Goal: Information Seeking & Learning: Learn about a topic

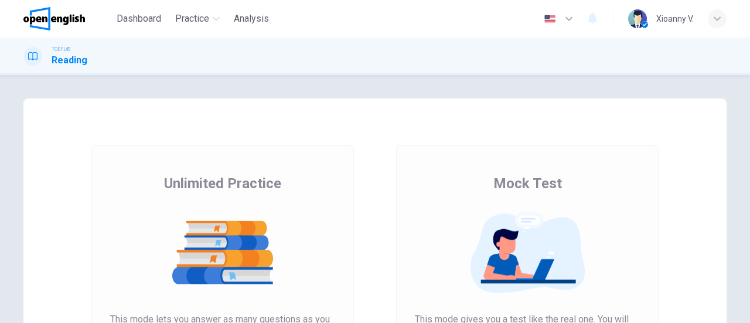
scroll to position [176, 0]
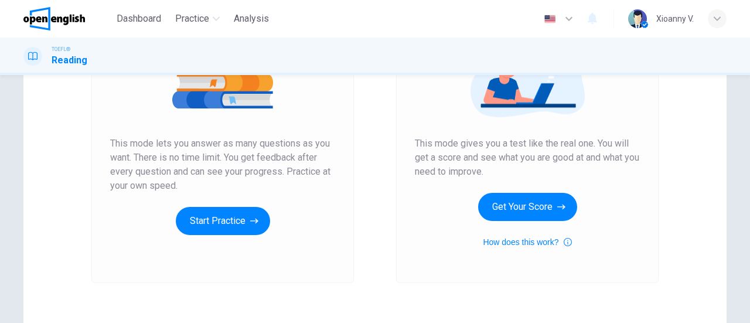
click at [245, 226] on button "Start Practice" at bounding box center [223, 221] width 94 height 28
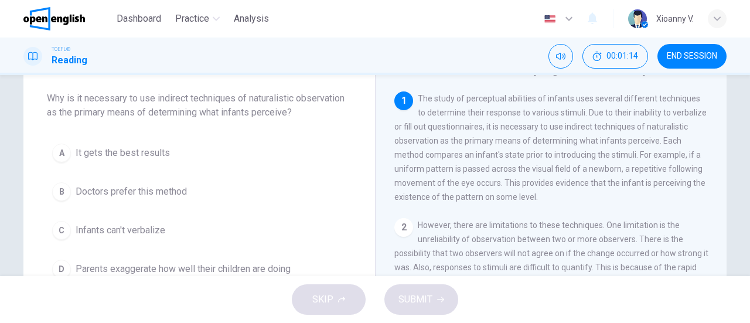
scroll to position [117, 0]
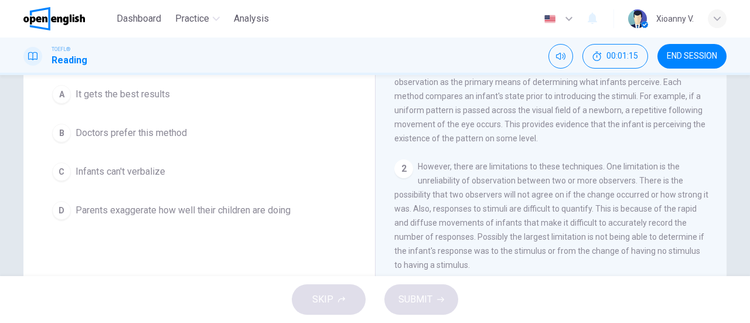
click at [405, 176] on div "2" at bounding box center [403, 168] width 19 height 19
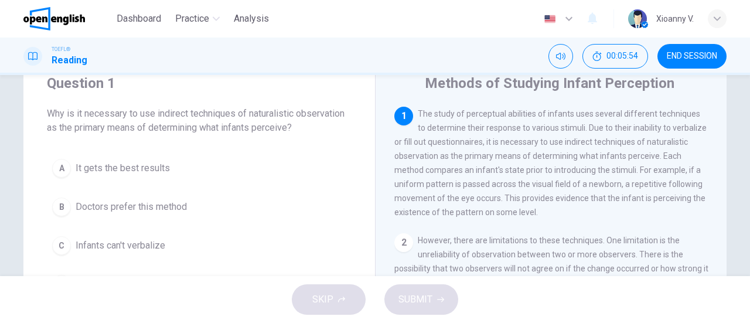
scroll to position [59, 0]
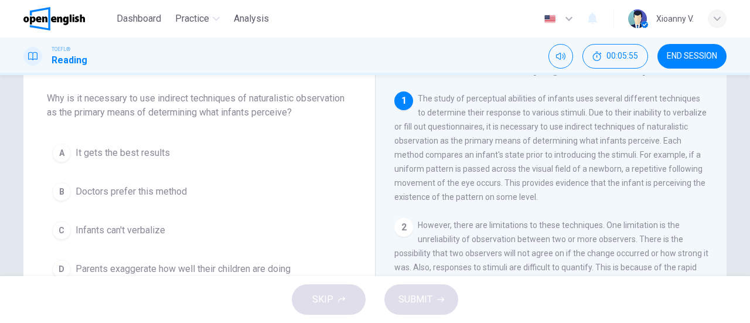
click at [148, 151] on span "It gets the best results" at bounding box center [123, 153] width 94 height 14
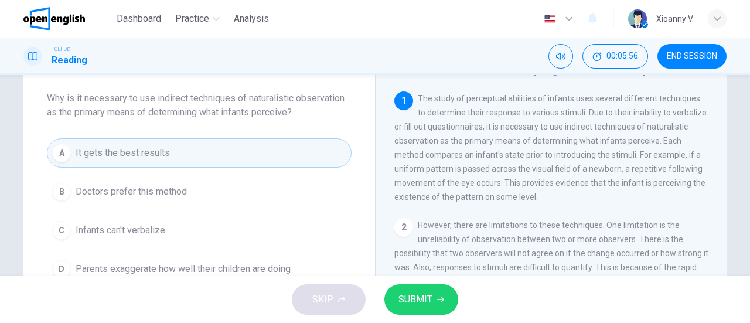
click at [404, 299] on span "SUBMIT" at bounding box center [415, 299] width 34 height 16
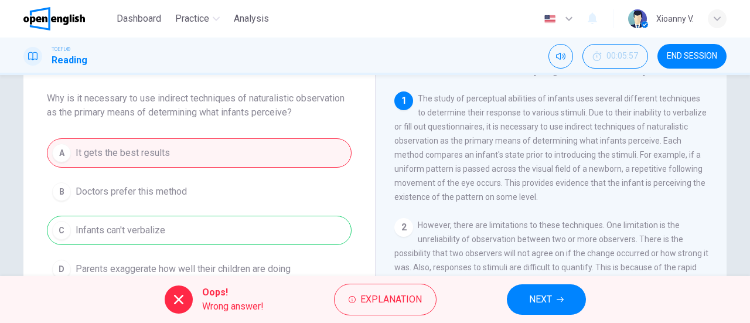
scroll to position [117, 0]
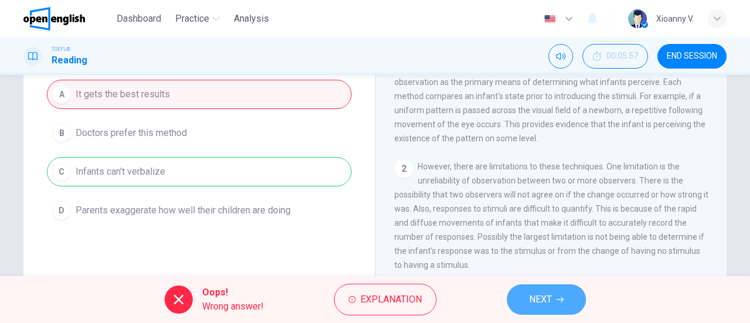
click at [543, 306] on span "NEXT" at bounding box center [540, 299] width 23 height 16
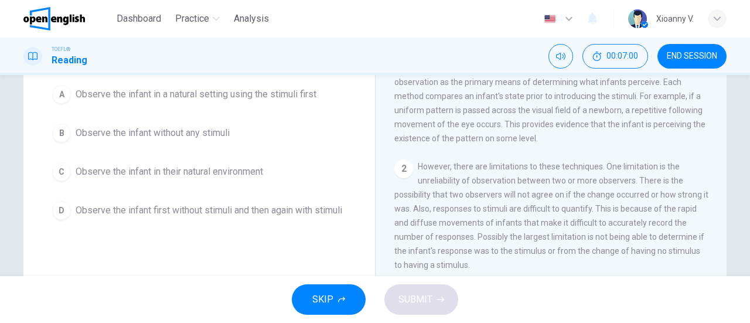
click at [199, 210] on span "Observe the infant first without stimuli and then again with stimuli" at bounding box center [209, 210] width 267 height 14
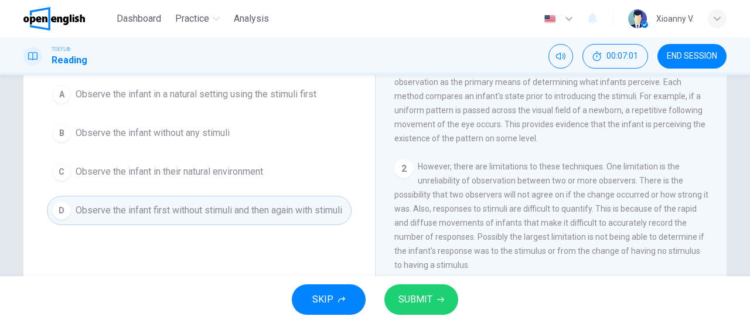
click at [406, 302] on span "SUBMIT" at bounding box center [415, 299] width 34 height 16
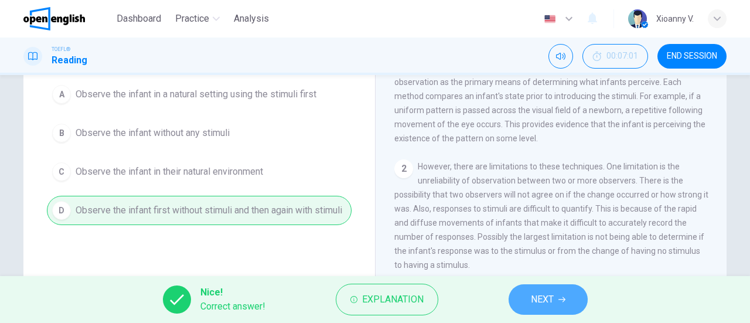
click at [527, 304] on button "NEXT" at bounding box center [548, 299] width 79 height 30
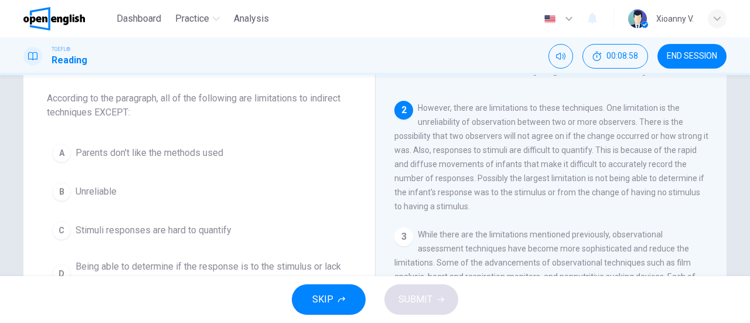
click at [140, 224] on span "Stimuli responses are hard to quantify" at bounding box center [154, 230] width 156 height 14
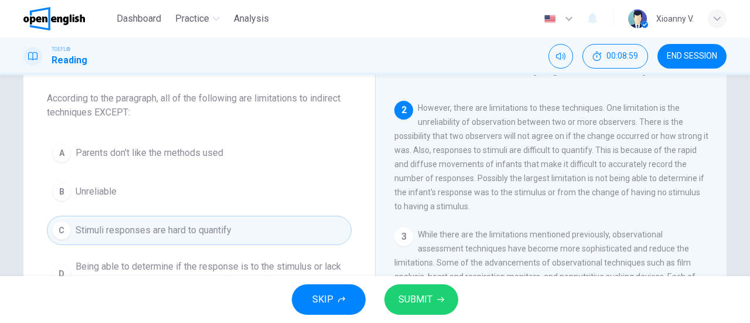
click at [395, 302] on button "SUBMIT" at bounding box center [421, 299] width 74 height 30
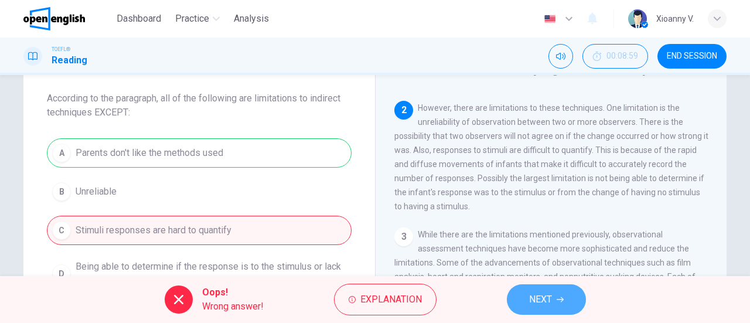
click at [553, 305] on button "NEXT" at bounding box center [546, 299] width 79 height 30
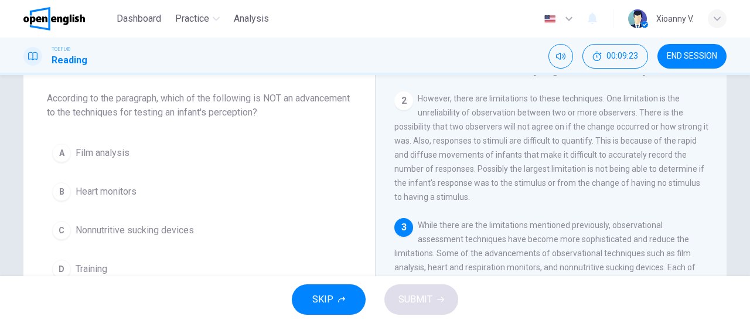
scroll to position [185, 0]
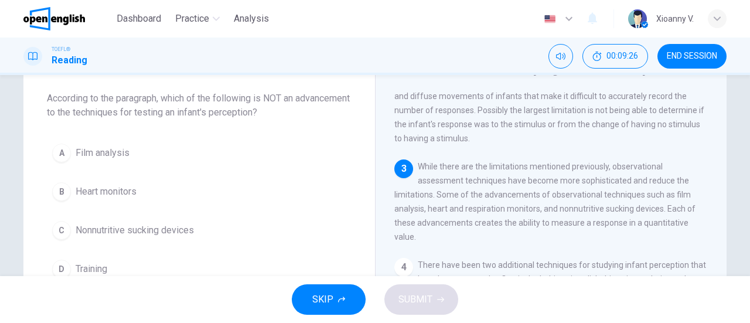
click at [114, 154] on span "Film analysis" at bounding box center [103, 153] width 54 height 14
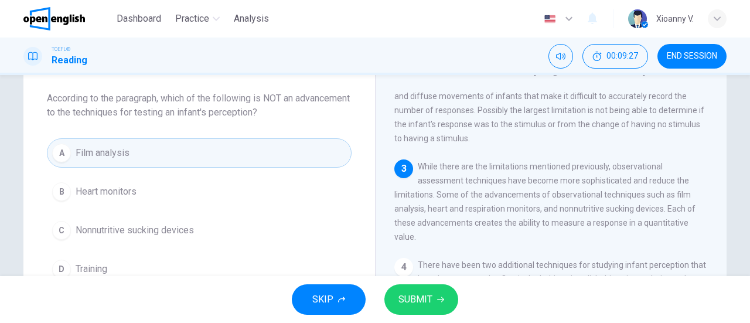
click at [421, 301] on span "SUBMIT" at bounding box center [415, 299] width 34 height 16
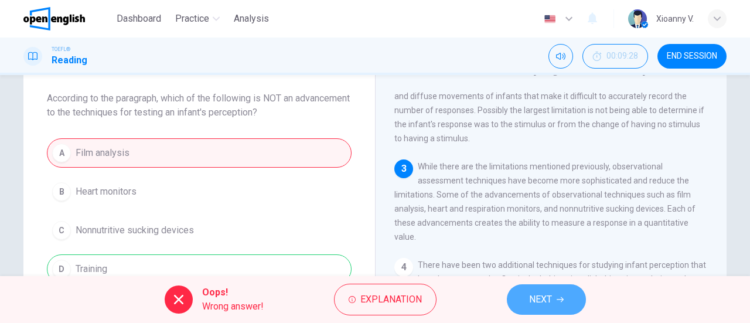
click at [553, 297] on button "NEXT" at bounding box center [546, 299] width 79 height 30
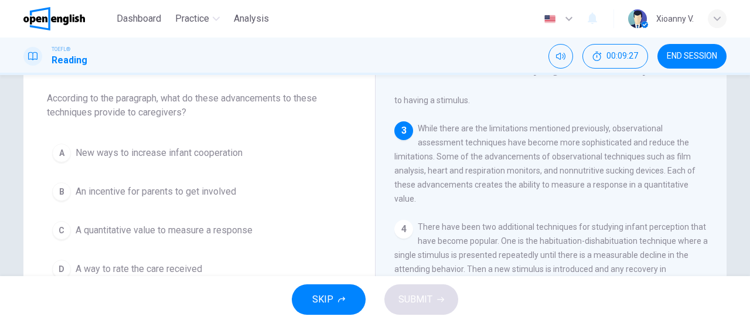
scroll to position [259, 0]
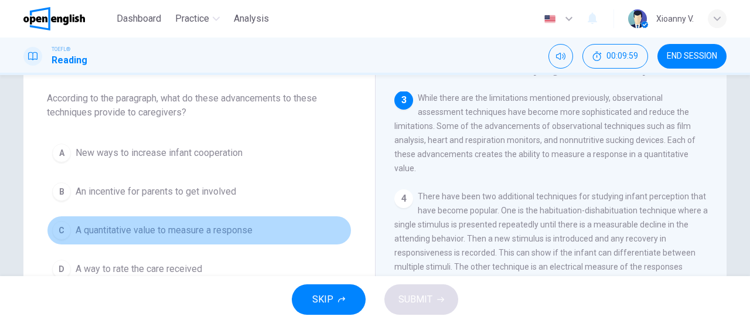
click at [193, 224] on span "A quantitative value to measure a response" at bounding box center [164, 230] width 177 height 14
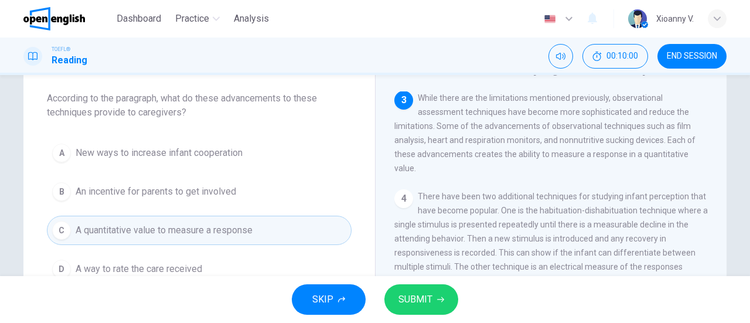
click at [436, 308] on button "SUBMIT" at bounding box center [421, 299] width 74 height 30
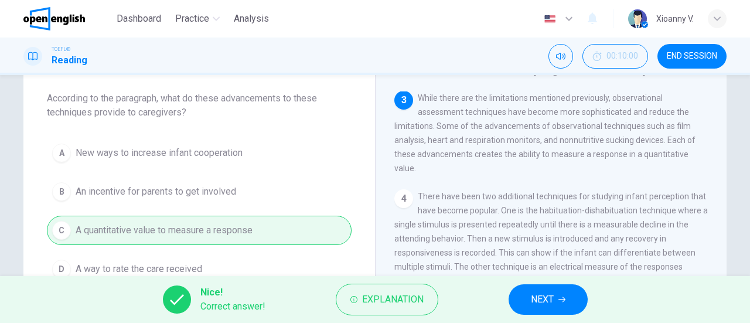
click at [545, 308] on button "NEXT" at bounding box center [548, 299] width 79 height 30
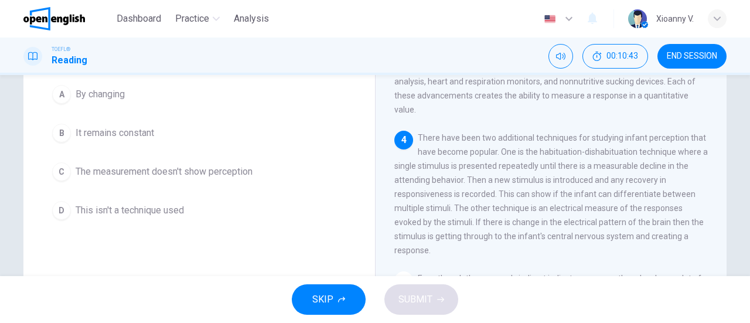
scroll to position [59, 0]
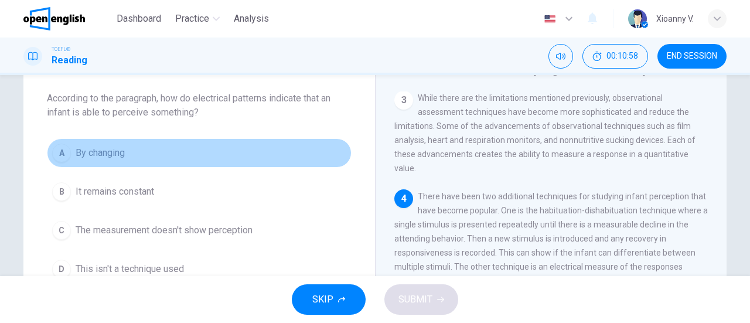
click at [105, 154] on span "By changing" at bounding box center [100, 153] width 49 height 14
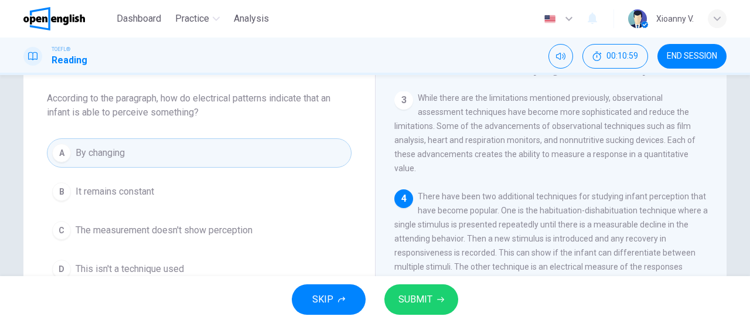
click at [424, 292] on span "SUBMIT" at bounding box center [415, 299] width 34 height 16
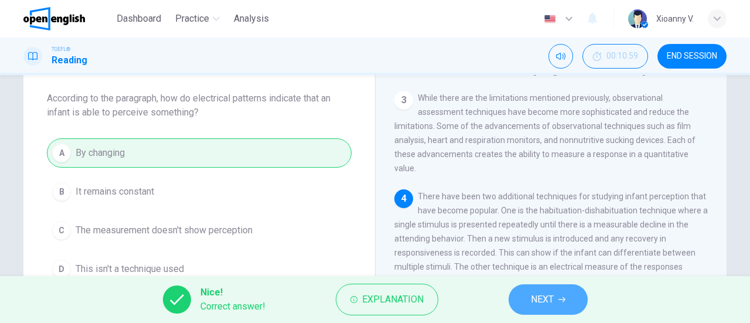
click at [546, 306] on span "NEXT" at bounding box center [542, 299] width 23 height 16
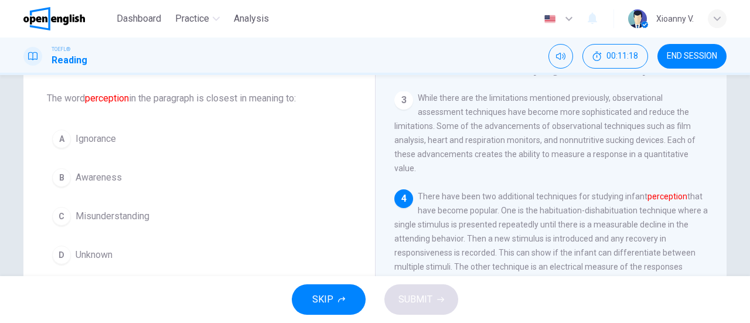
click at [111, 180] on span "Awareness" at bounding box center [99, 178] width 46 height 14
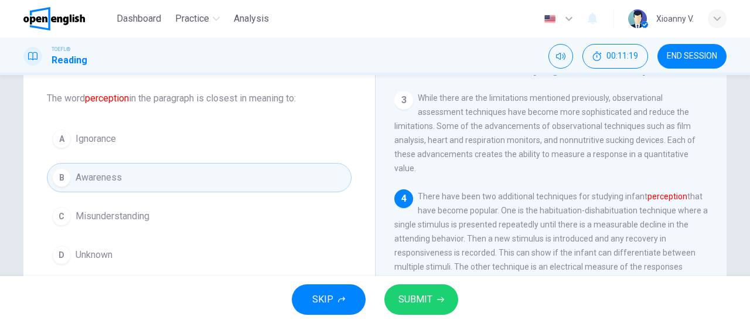
click at [408, 298] on span "SUBMIT" at bounding box center [415, 299] width 34 height 16
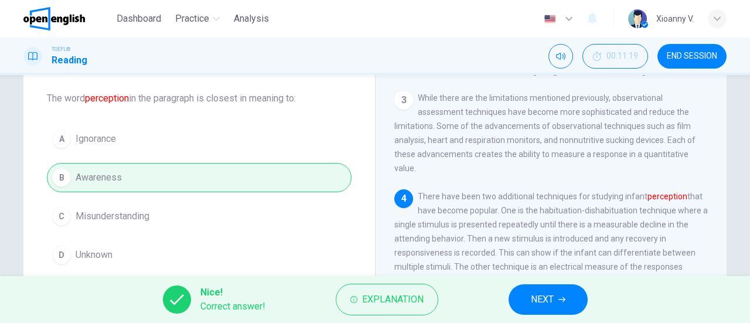
click at [575, 299] on button "NEXT" at bounding box center [548, 299] width 79 height 30
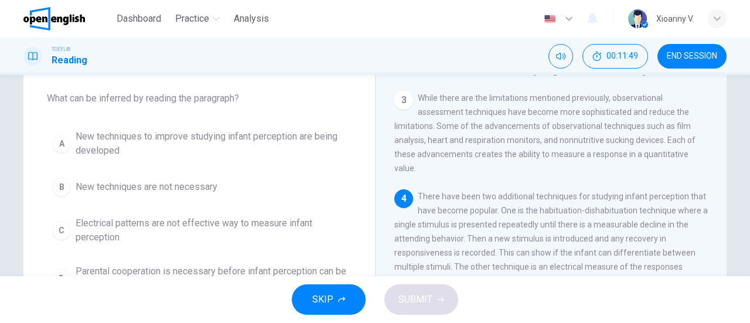
click at [265, 142] on span "New techniques to improve studying infant perception are being developed" at bounding box center [211, 144] width 271 height 28
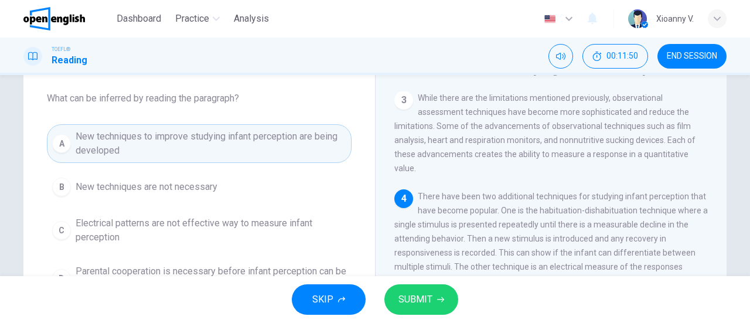
click at [414, 298] on span "SUBMIT" at bounding box center [415, 299] width 34 height 16
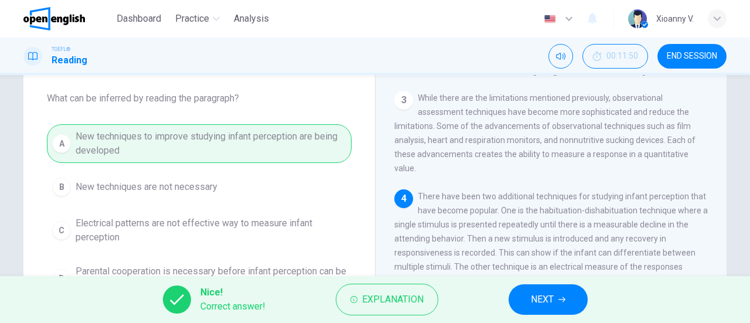
click at [535, 294] on span "NEXT" at bounding box center [542, 299] width 23 height 16
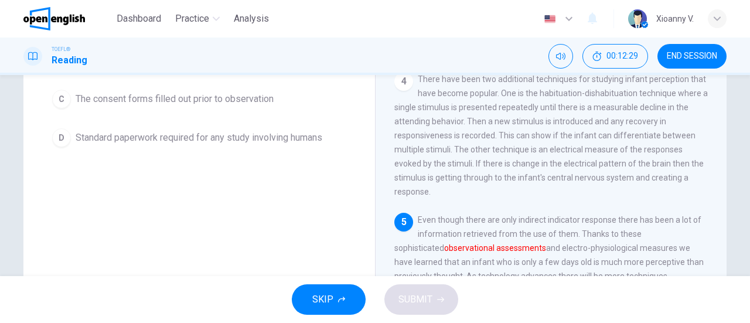
scroll to position [117, 0]
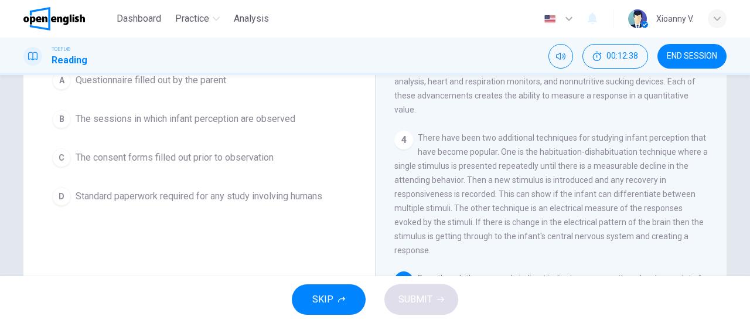
click at [246, 165] on span "The consent forms filled out prior to observation" at bounding box center [175, 158] width 198 height 14
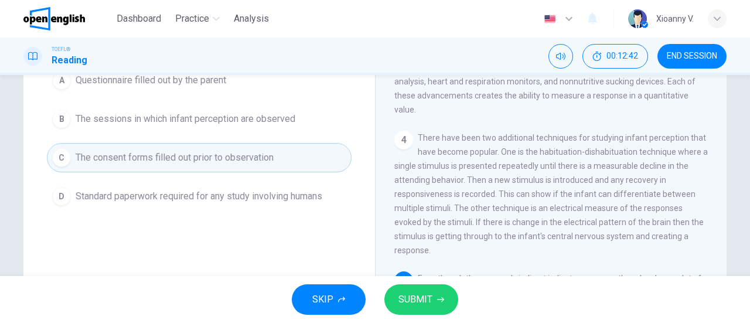
click at [412, 291] on span "SUBMIT" at bounding box center [415, 299] width 34 height 16
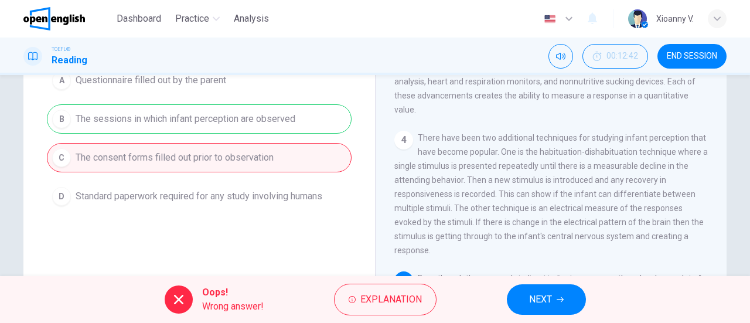
click at [530, 303] on span "NEXT" at bounding box center [540, 299] width 23 height 16
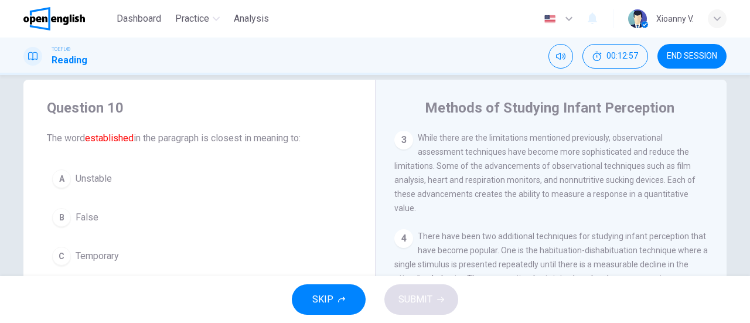
scroll to position [77, 0]
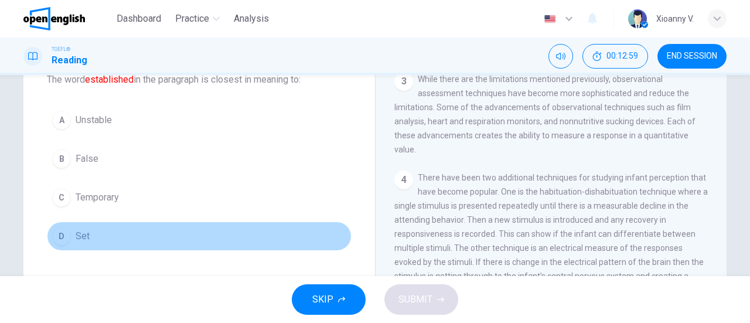
click at [89, 236] on button "D Set" at bounding box center [199, 236] width 305 height 29
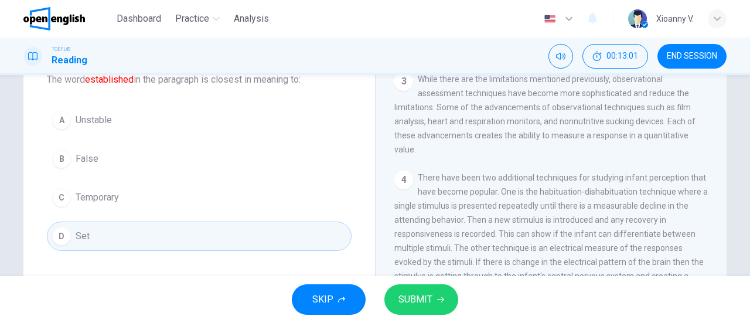
click at [413, 294] on span "SUBMIT" at bounding box center [415, 299] width 34 height 16
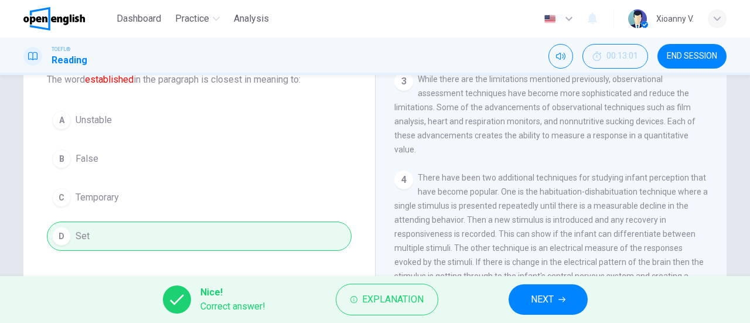
click at [527, 295] on button "NEXT" at bounding box center [548, 299] width 79 height 30
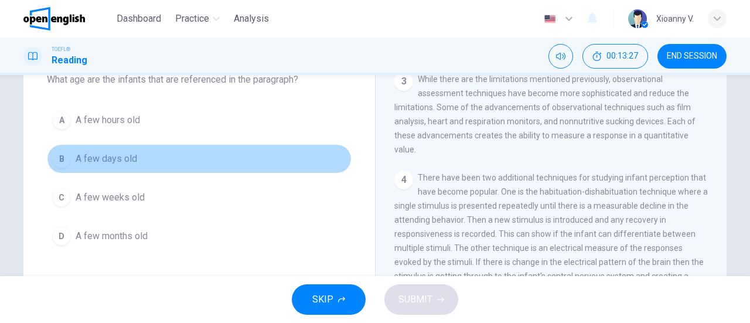
click at [142, 164] on button "B A few days old" at bounding box center [199, 158] width 305 height 29
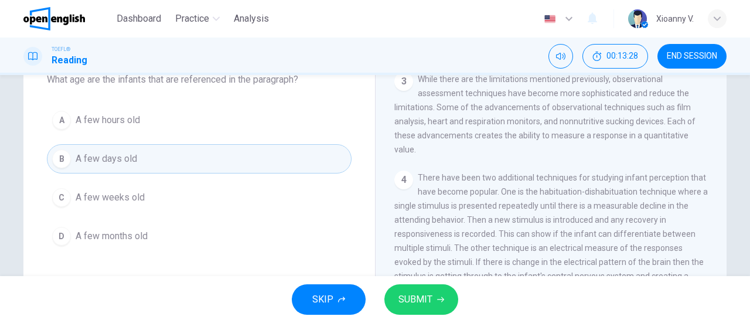
click at [428, 295] on span "SUBMIT" at bounding box center [415, 299] width 34 height 16
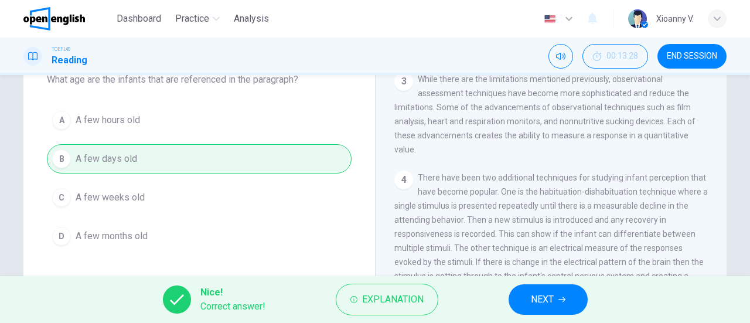
click at [557, 303] on button "NEXT" at bounding box center [548, 299] width 79 height 30
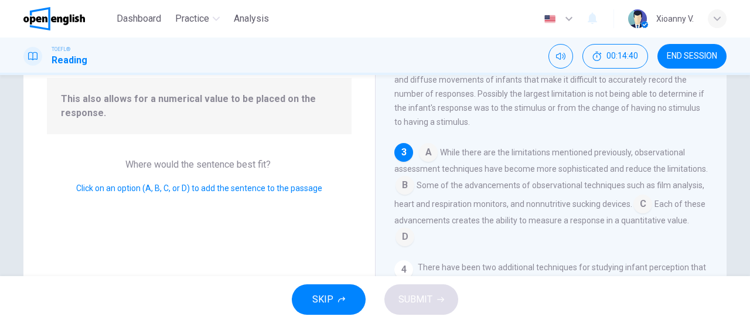
scroll to position [59, 0]
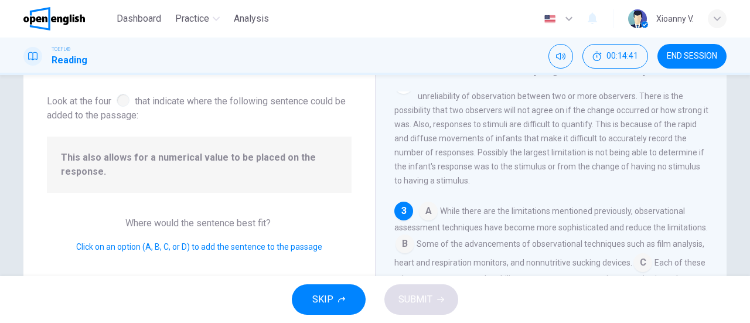
click at [122, 100] on div at bounding box center [123, 100] width 13 height 13
click at [120, 105] on div at bounding box center [123, 100] width 13 height 13
click at [122, 100] on div at bounding box center [123, 100] width 13 height 13
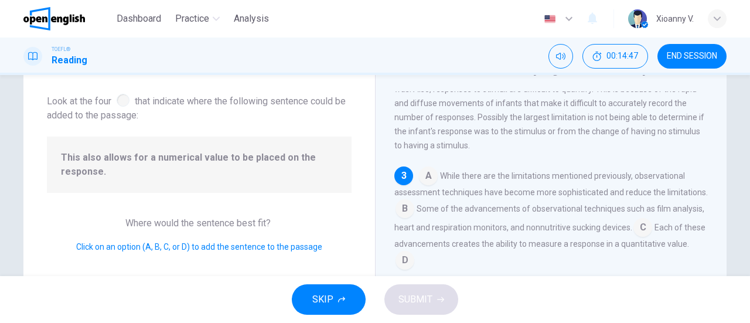
scroll to position [202, 0]
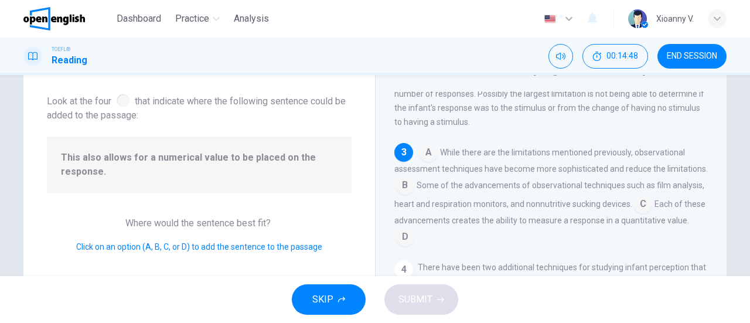
click at [652, 212] on input at bounding box center [642, 205] width 19 height 19
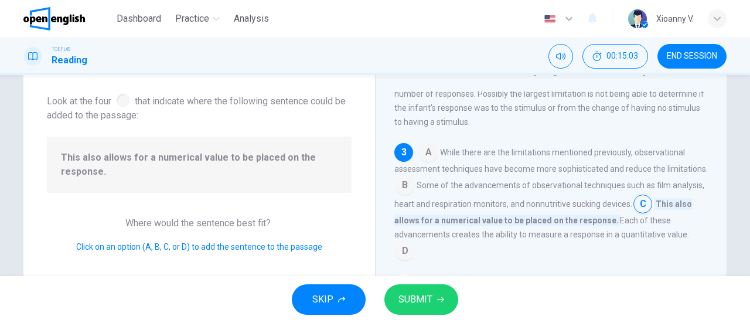
click at [428, 298] on span "SUBMIT" at bounding box center [415, 299] width 34 height 16
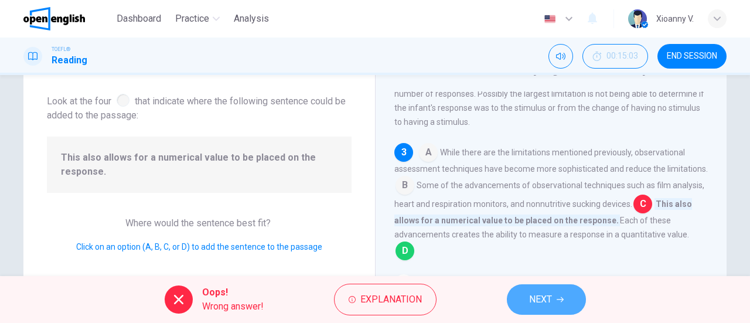
click at [538, 301] on span "NEXT" at bounding box center [540, 299] width 23 height 16
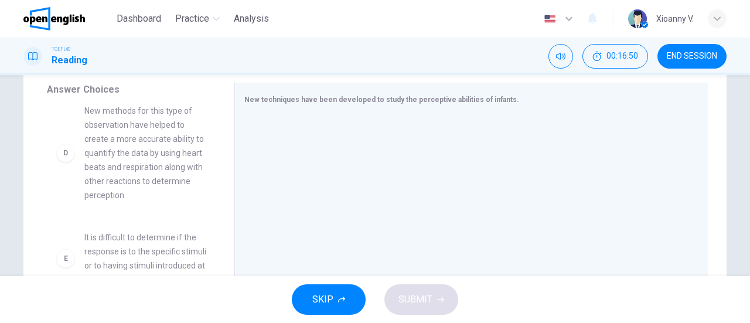
scroll to position [298, 0]
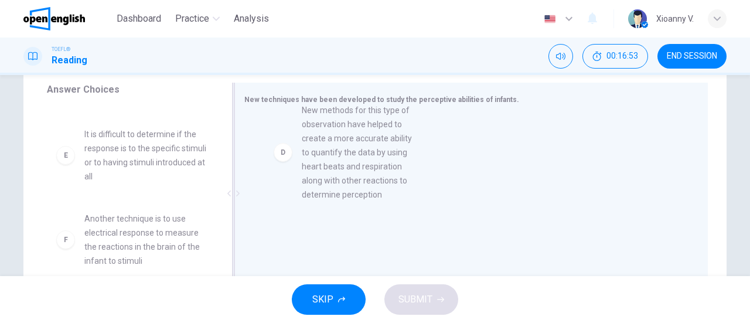
drag, startPoint x: 145, startPoint y: 183, endPoint x: 369, endPoint y: 159, distance: 225.1
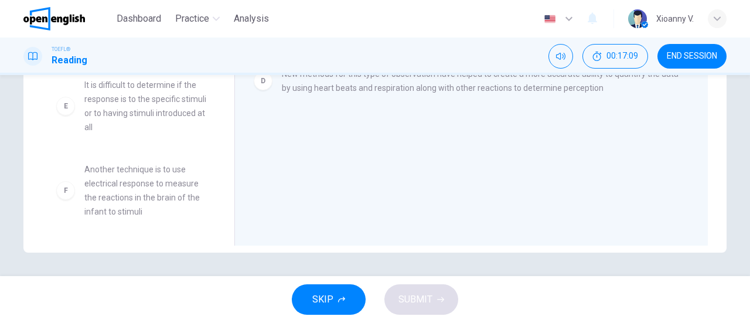
scroll to position [230, 0]
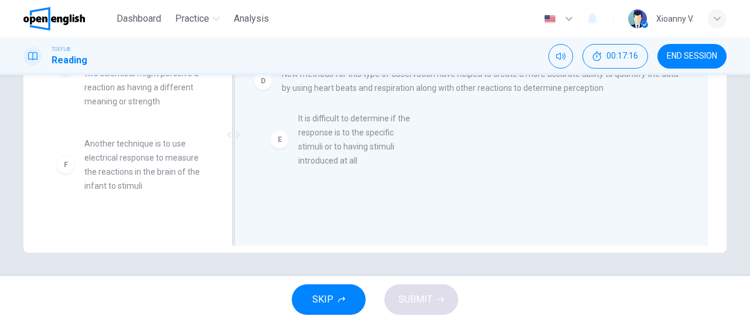
drag, startPoint x: 151, startPoint y: 159, endPoint x: 370, endPoint y: 134, distance: 221.2
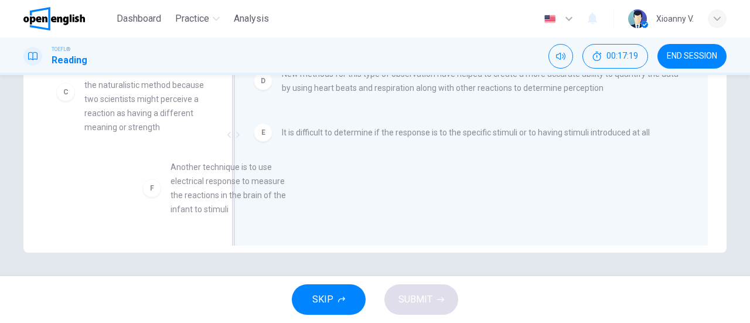
scroll to position [8, 0]
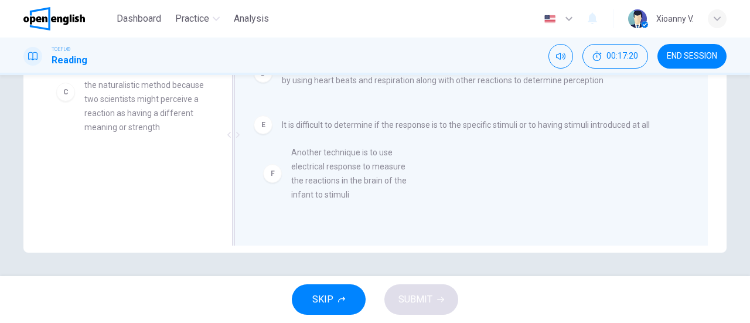
drag, startPoint x: 146, startPoint y: 181, endPoint x: 359, endPoint y: 164, distance: 213.4
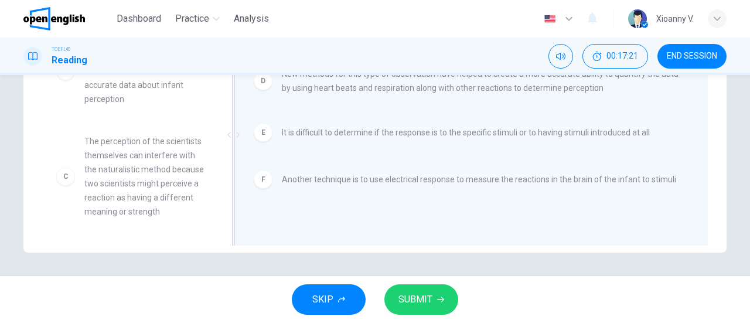
scroll to position [120, 0]
click at [420, 298] on span "SUBMIT" at bounding box center [415, 299] width 34 height 16
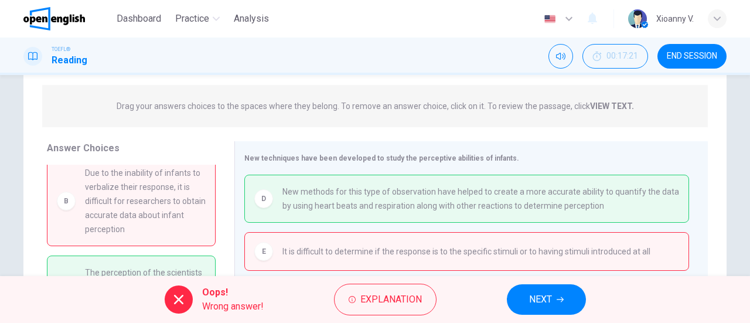
scroll to position [117, 0]
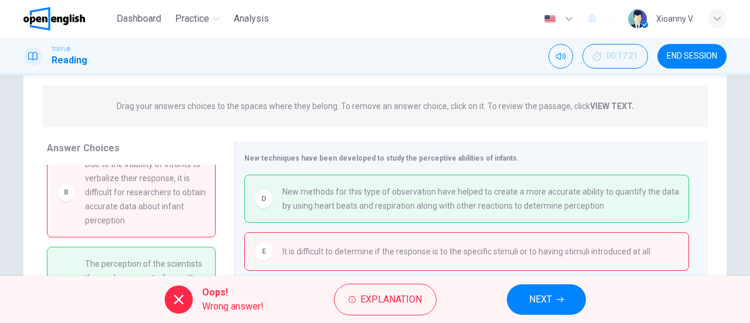
click at [560, 297] on icon "button" at bounding box center [560, 299] width 7 height 7
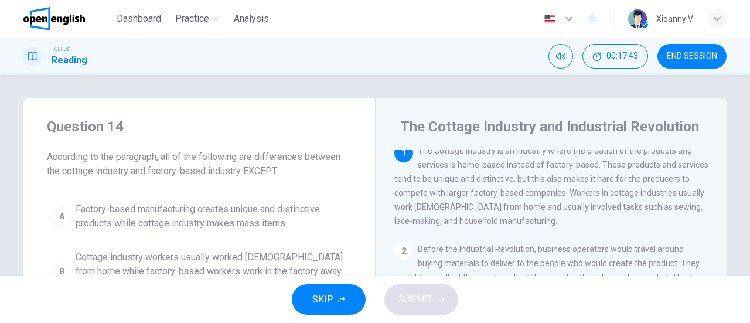
scroll to position [0, 0]
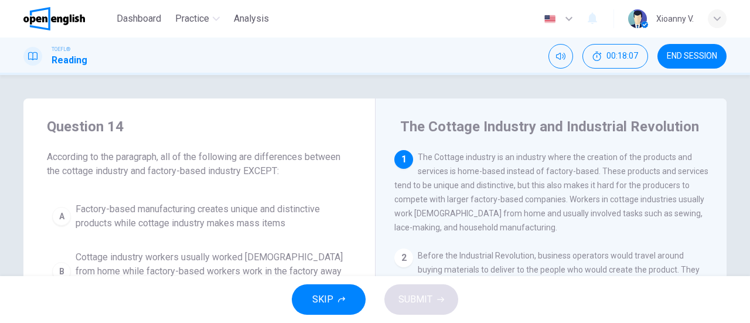
click at [574, 231] on span "The Cottage industry is an industry where the creation of the products and serv…" at bounding box center [551, 192] width 314 height 80
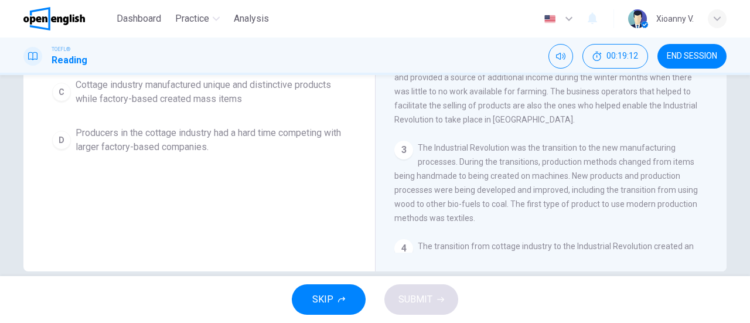
click at [688, 52] on span "END SESSION" at bounding box center [692, 56] width 50 height 9
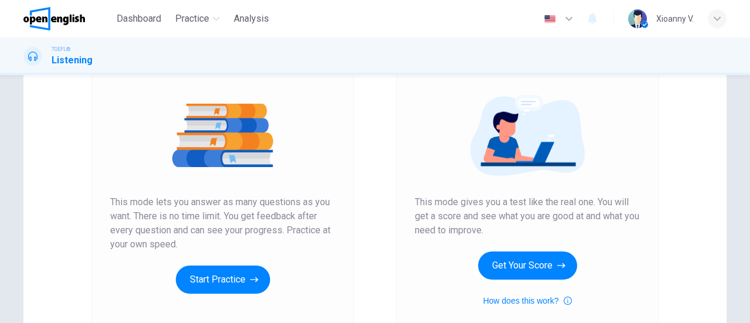
scroll to position [176, 0]
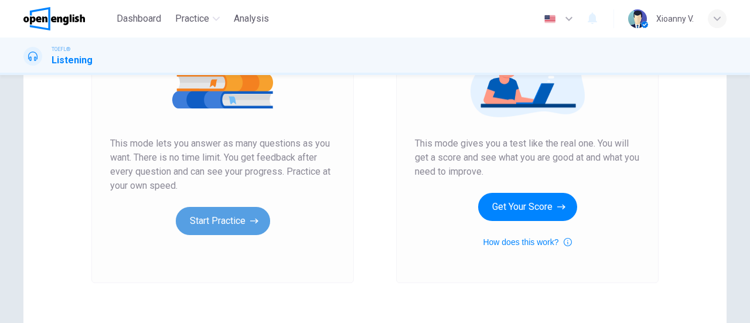
click at [241, 213] on button "Start Practice" at bounding box center [223, 221] width 94 height 28
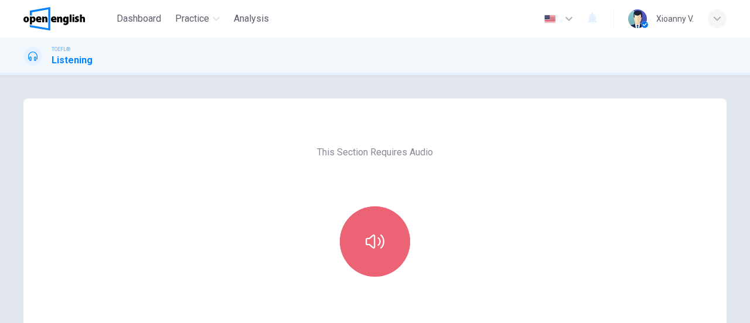
click at [381, 235] on button "button" at bounding box center [375, 241] width 70 height 70
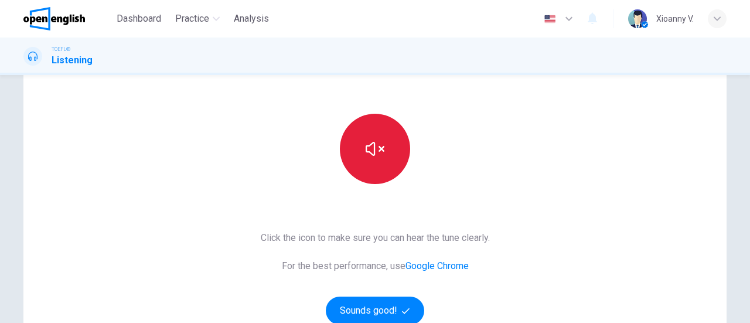
scroll to position [117, 0]
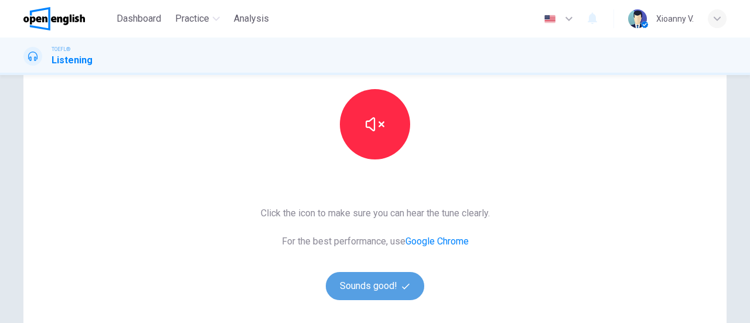
click at [377, 282] on button "Sounds good!" at bounding box center [375, 286] width 98 height 28
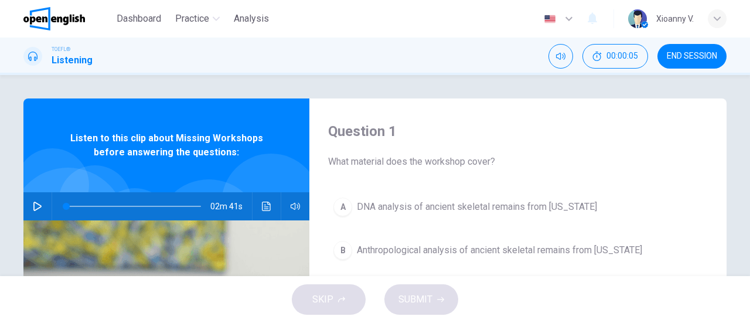
scroll to position [59, 0]
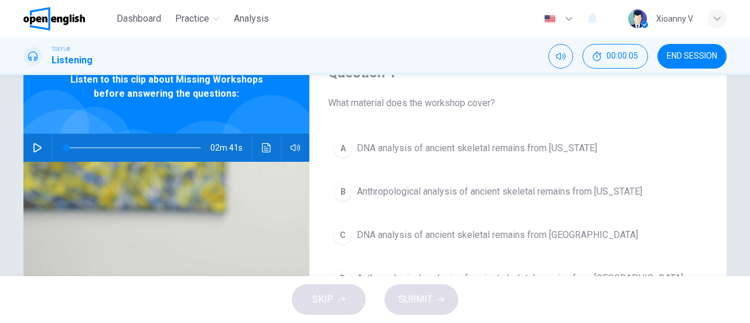
click at [36, 143] on icon "button" at bounding box center [37, 147] width 9 height 9
click at [420, 149] on span "DNA analysis of ancient skeletal remains from Alaska" at bounding box center [477, 148] width 240 height 14
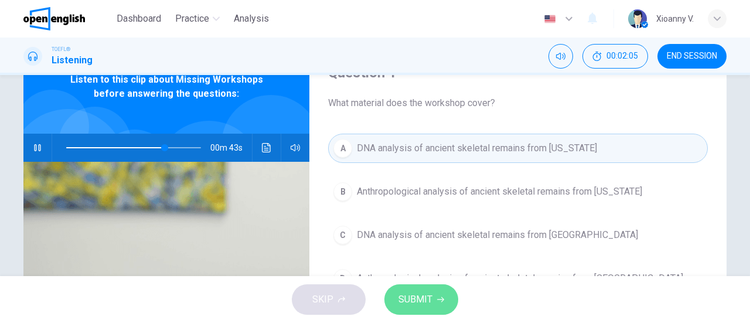
click at [423, 303] on span "SUBMIT" at bounding box center [415, 299] width 34 height 16
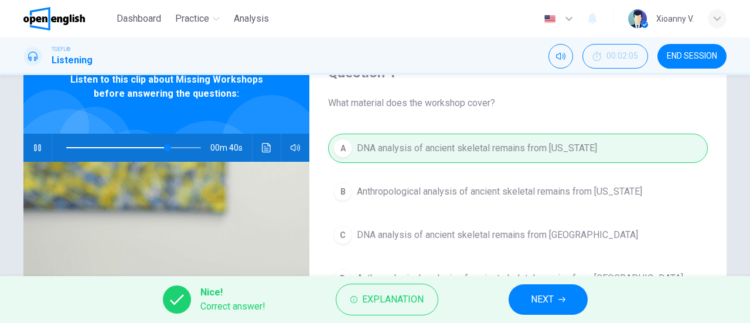
click at [550, 295] on span "NEXT" at bounding box center [542, 299] width 23 height 16
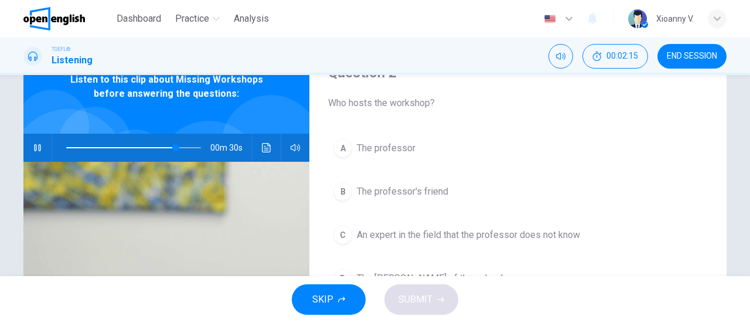
click at [369, 191] on span "The professor's friend" at bounding box center [402, 192] width 91 height 14
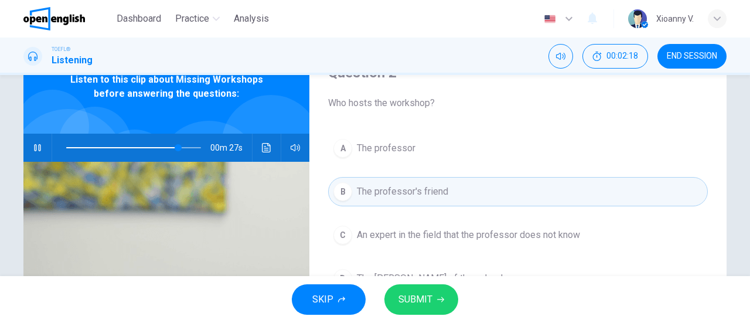
click at [428, 303] on span "SUBMIT" at bounding box center [415, 299] width 34 height 16
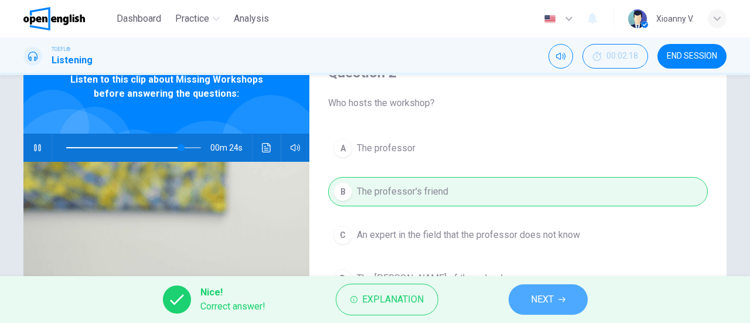
click at [544, 297] on span "NEXT" at bounding box center [542, 299] width 23 height 16
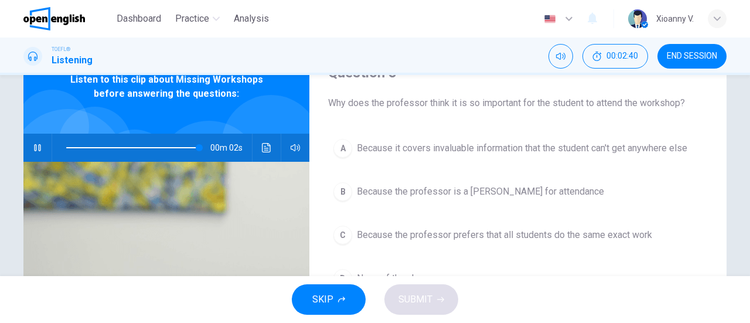
click at [481, 239] on span "Because the professor prefers that all students do the same exact work" at bounding box center [504, 235] width 295 height 14
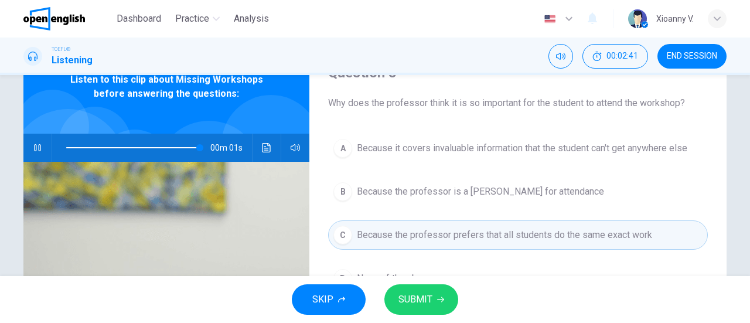
click at [424, 295] on span "SUBMIT" at bounding box center [415, 299] width 34 height 16
type input "*"
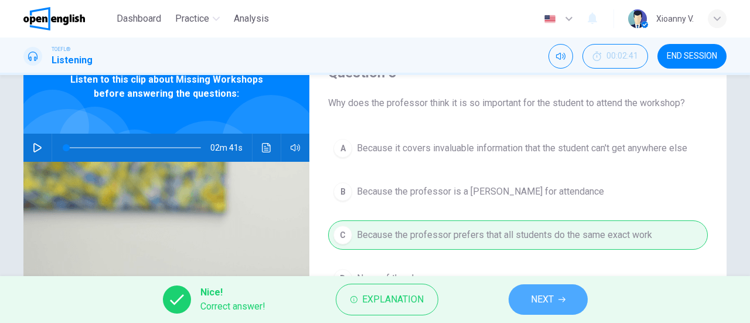
click at [549, 301] on span "NEXT" at bounding box center [542, 299] width 23 height 16
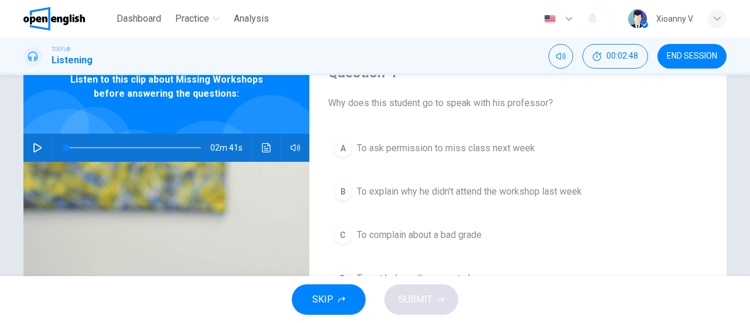
click at [448, 190] on span "To explain why he didn't attend the workshop last week" at bounding box center [469, 192] width 225 height 14
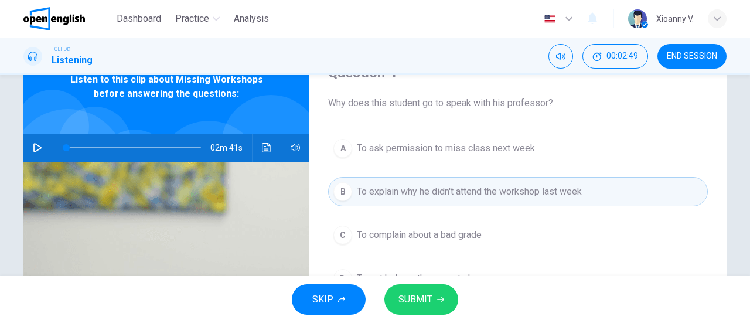
click at [430, 296] on span "SUBMIT" at bounding box center [415, 299] width 34 height 16
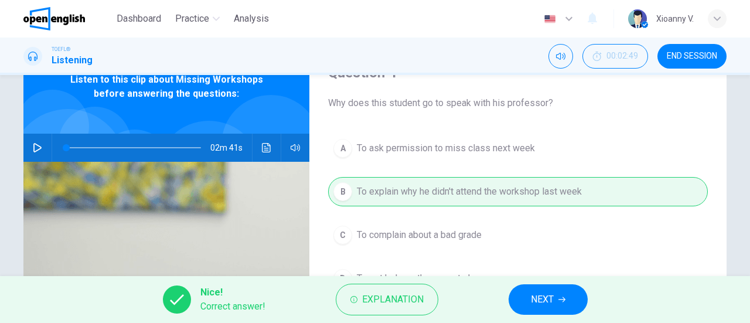
click at [534, 291] on span "NEXT" at bounding box center [542, 299] width 23 height 16
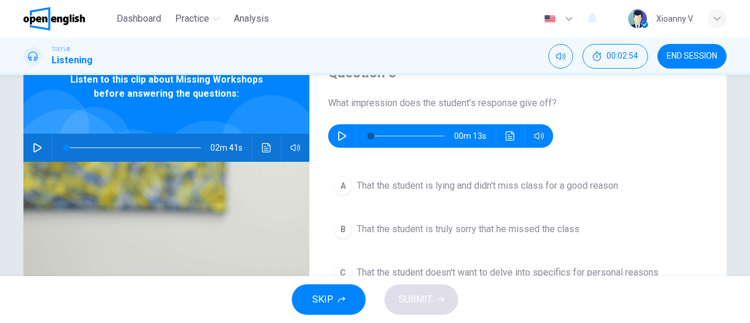
click at [344, 134] on button "button" at bounding box center [342, 135] width 19 height 23
type input "*"
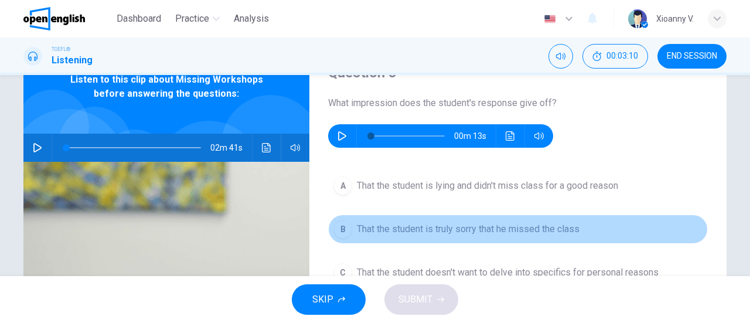
click at [414, 229] on span "That the student is truly sorry that he missed the class" at bounding box center [468, 229] width 223 height 14
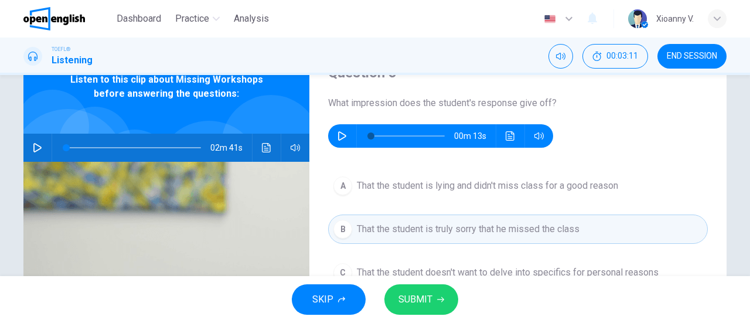
click at [425, 296] on span "SUBMIT" at bounding box center [415, 299] width 34 height 16
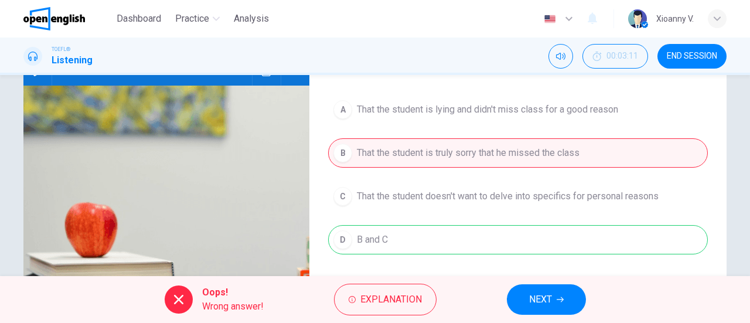
scroll to position [117, 0]
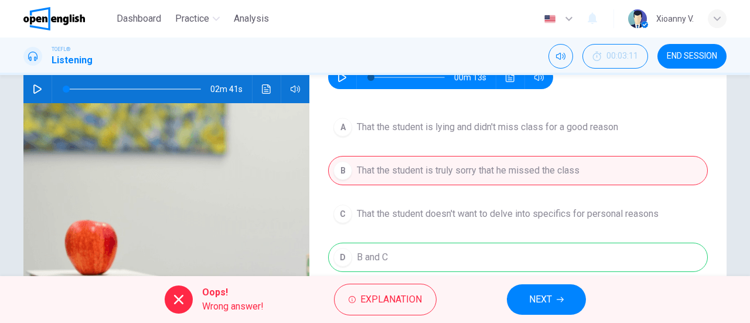
click at [536, 298] on span "NEXT" at bounding box center [540, 299] width 23 height 16
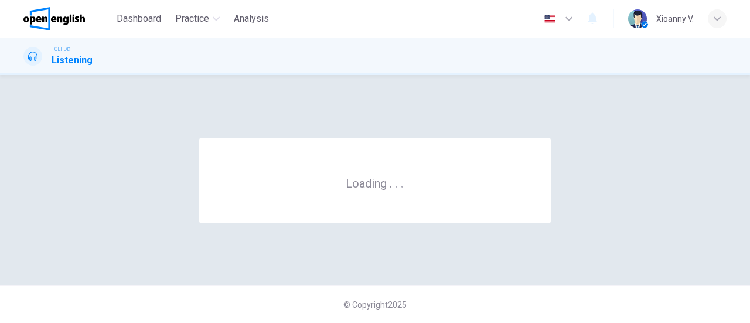
scroll to position [0, 0]
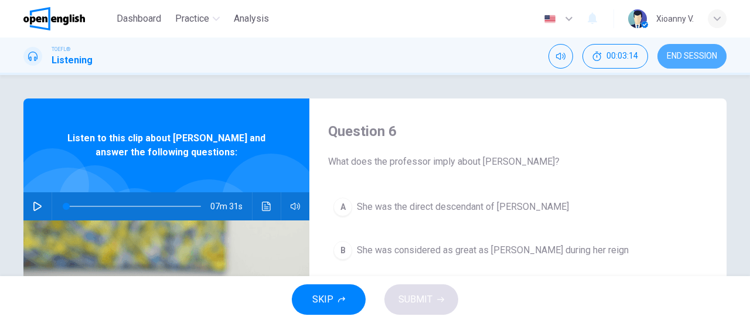
click at [700, 59] on span "END SESSION" at bounding box center [692, 56] width 50 height 9
